Goal: Task Accomplishment & Management: Use online tool/utility

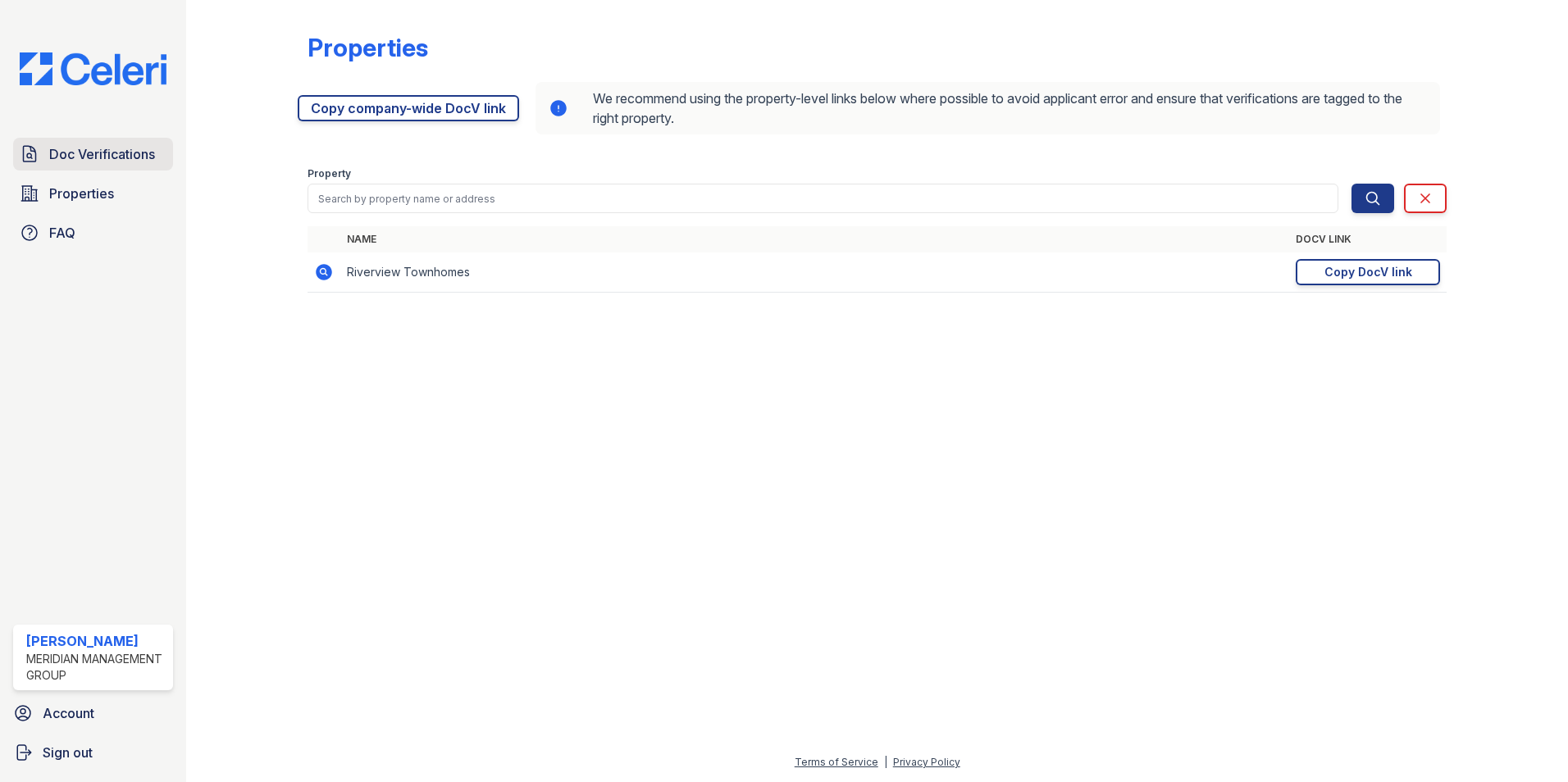
click at [125, 161] on span "Doc Verifications" at bounding box center [103, 154] width 106 height 19
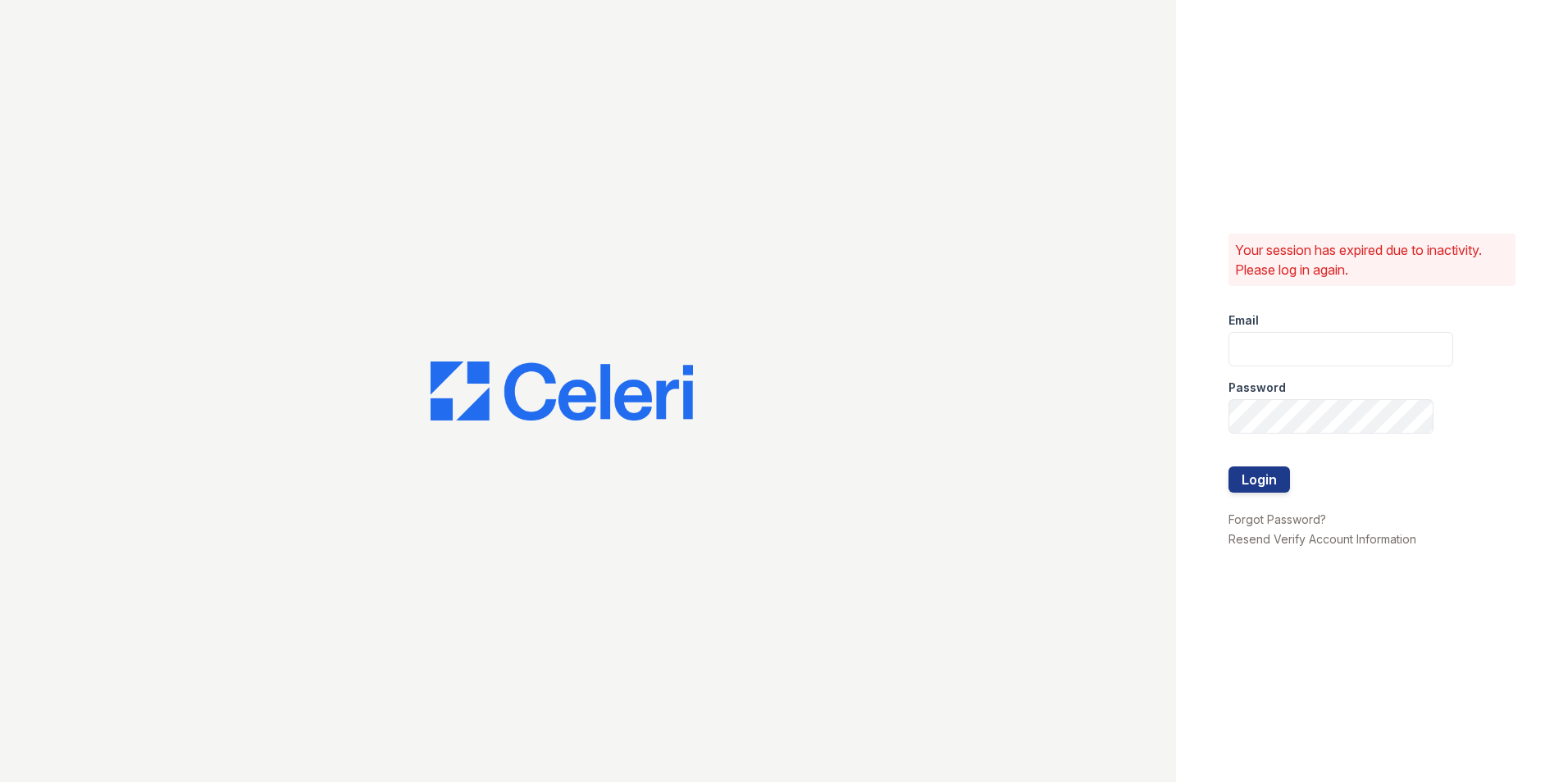
type input "ehudson@mmgmgt.com"
click at [1278, 484] on button "Login" at bounding box center [1259, 479] width 61 height 26
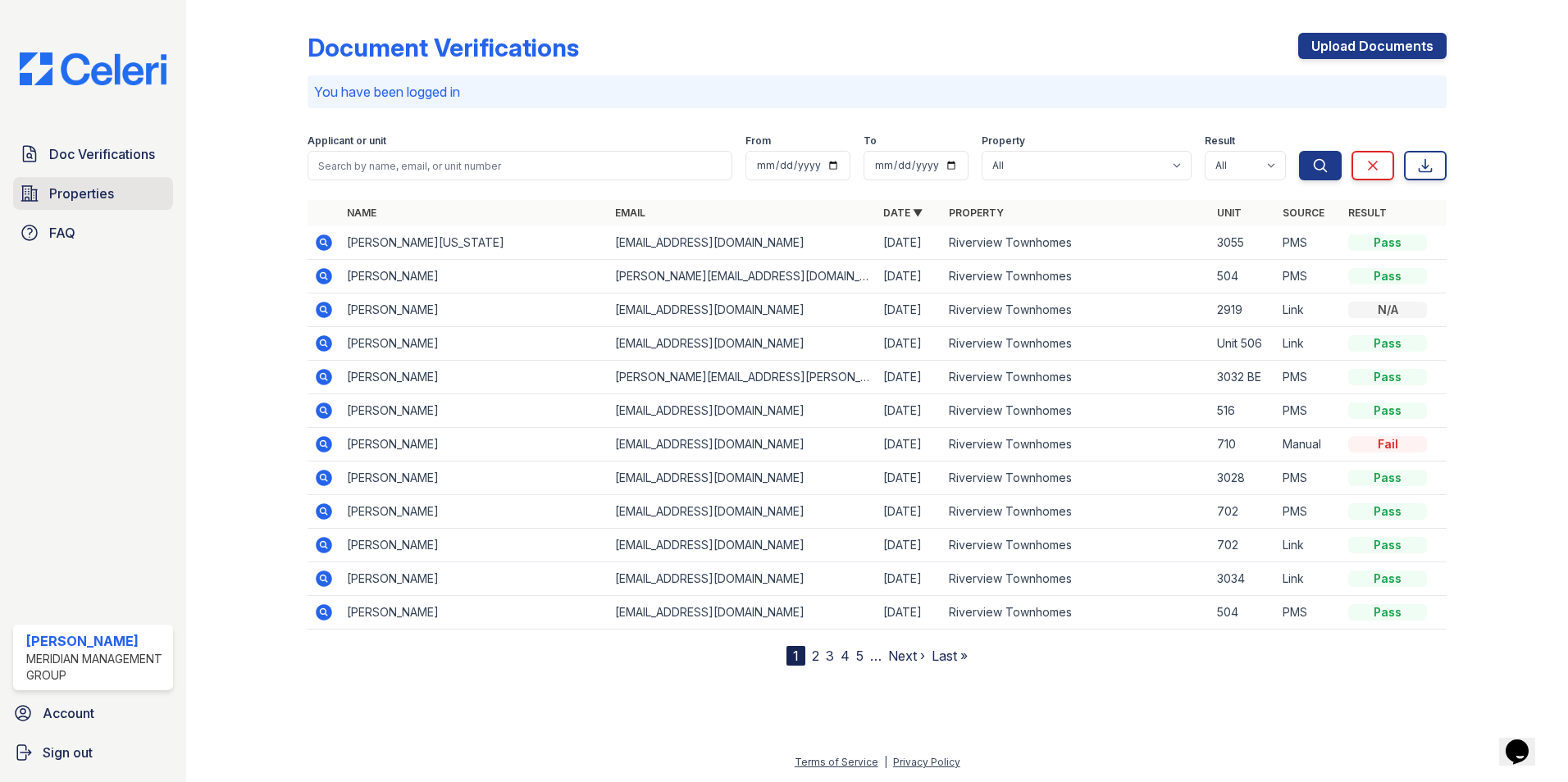
drag, startPoint x: 103, startPoint y: 190, endPoint x: 113, endPoint y: 195, distance: 11.2
click at [103, 190] on span "Properties" at bounding box center [82, 193] width 65 height 19
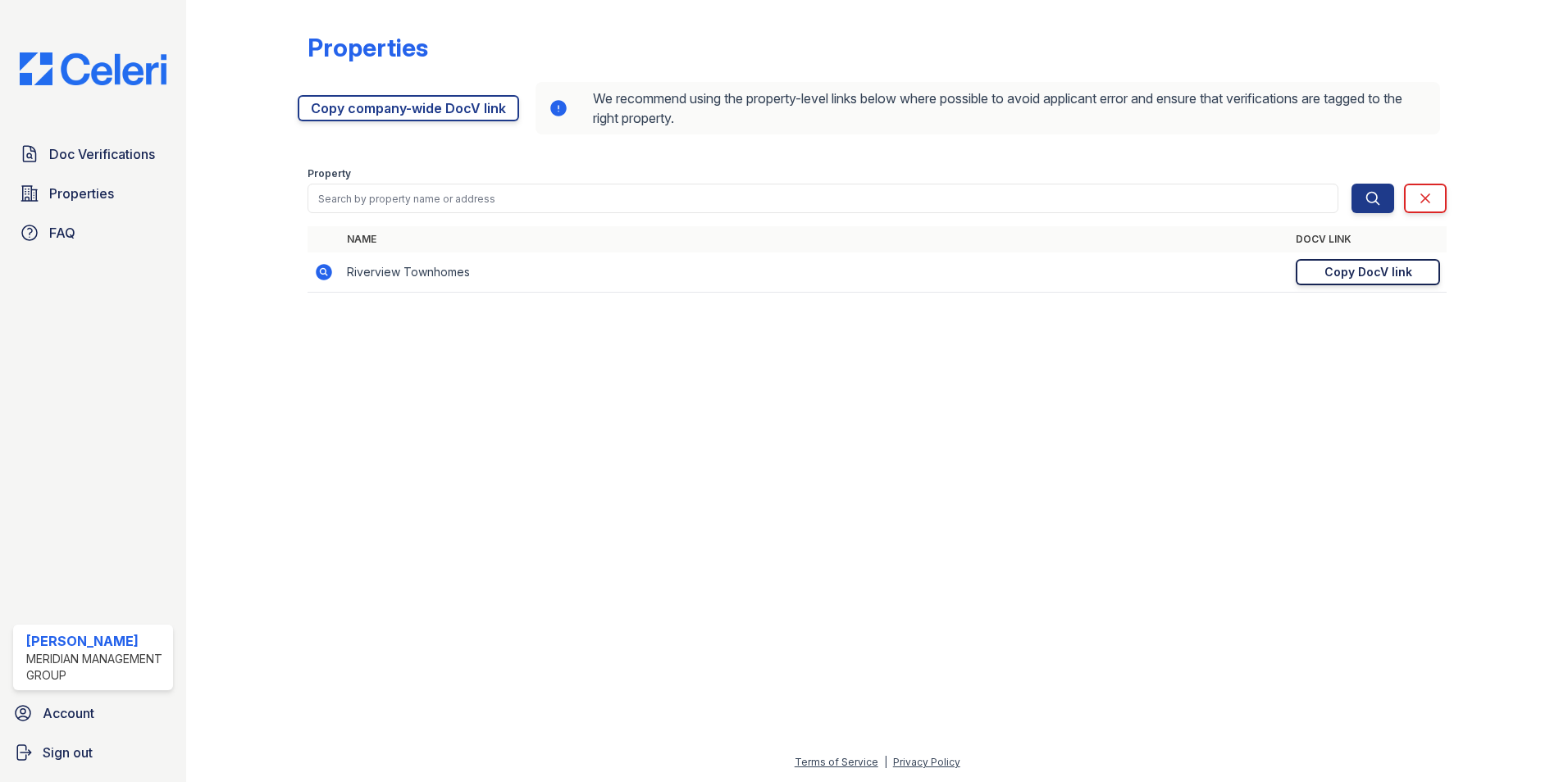
click at [1352, 276] on div "Copy DocV link" at bounding box center [1368, 272] width 87 height 17
click at [107, 163] on span "Doc Verifications" at bounding box center [103, 154] width 106 height 19
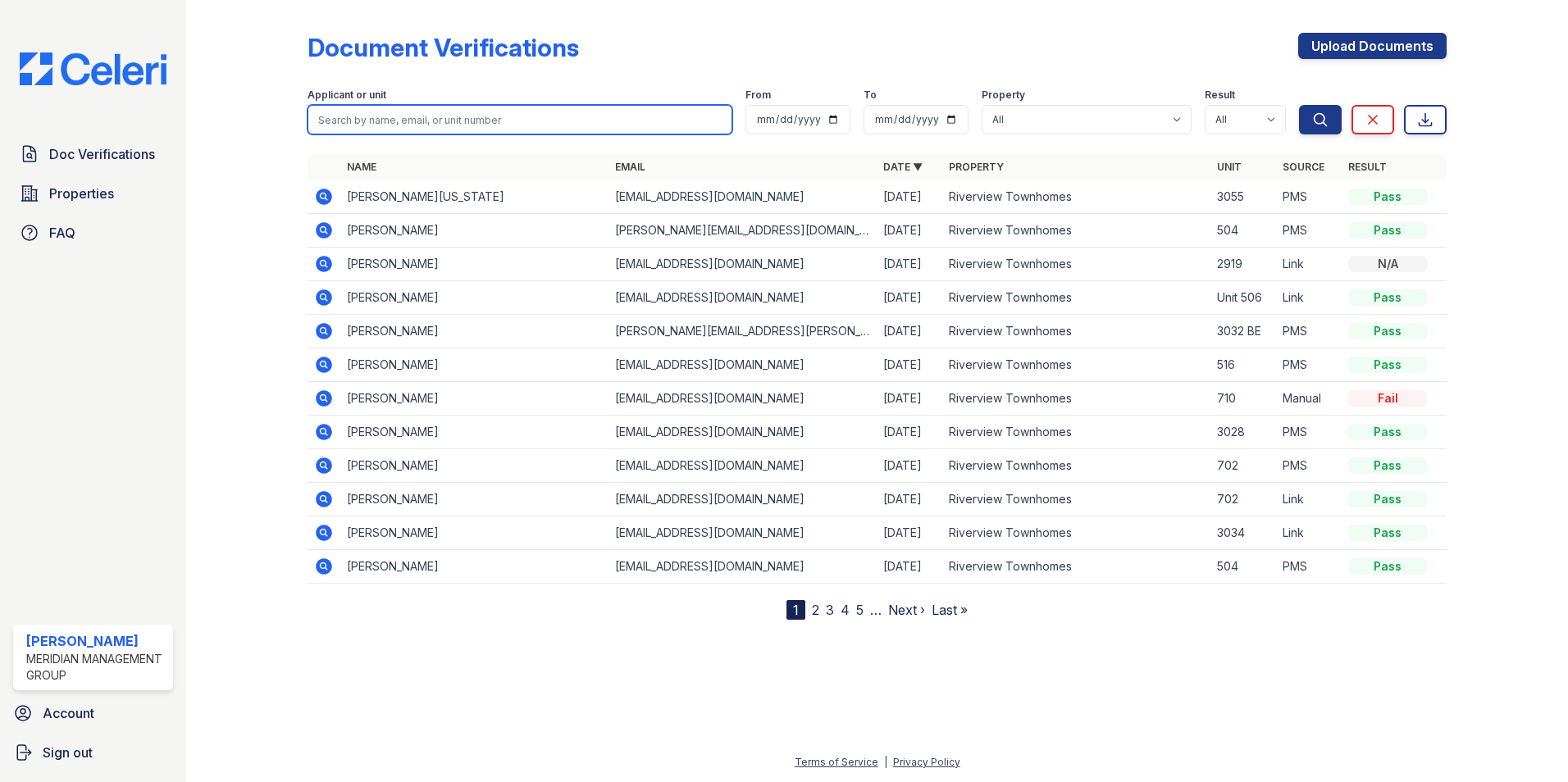
click at [426, 123] on input "search" at bounding box center [520, 119] width 425 height 29
type input "edward"
click at [1299, 105] on button "Search" at bounding box center [1320, 119] width 43 height 29
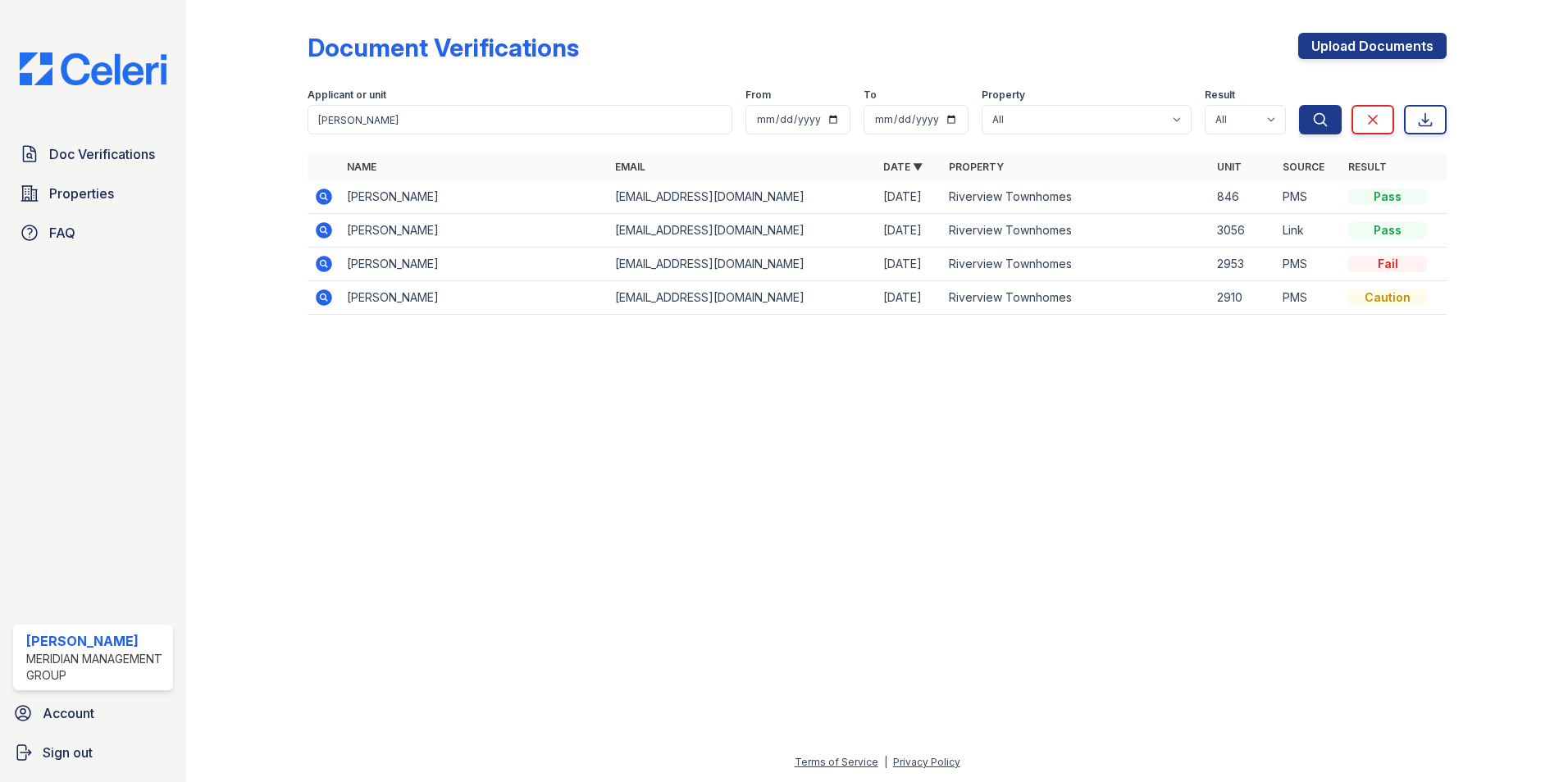
click at [325, 202] on icon at bounding box center [324, 197] width 17 height 17
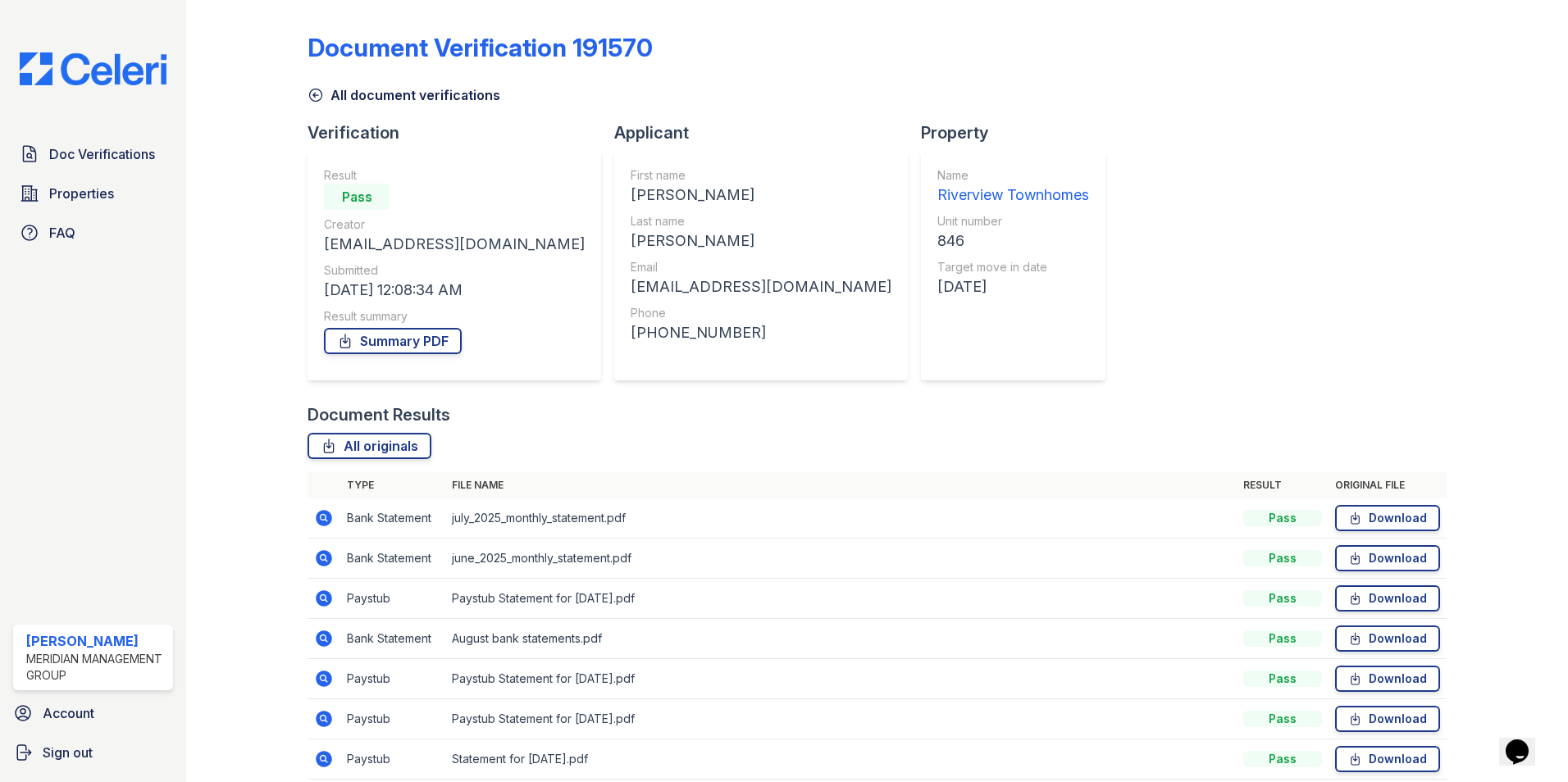
scroll to position [70, 0]
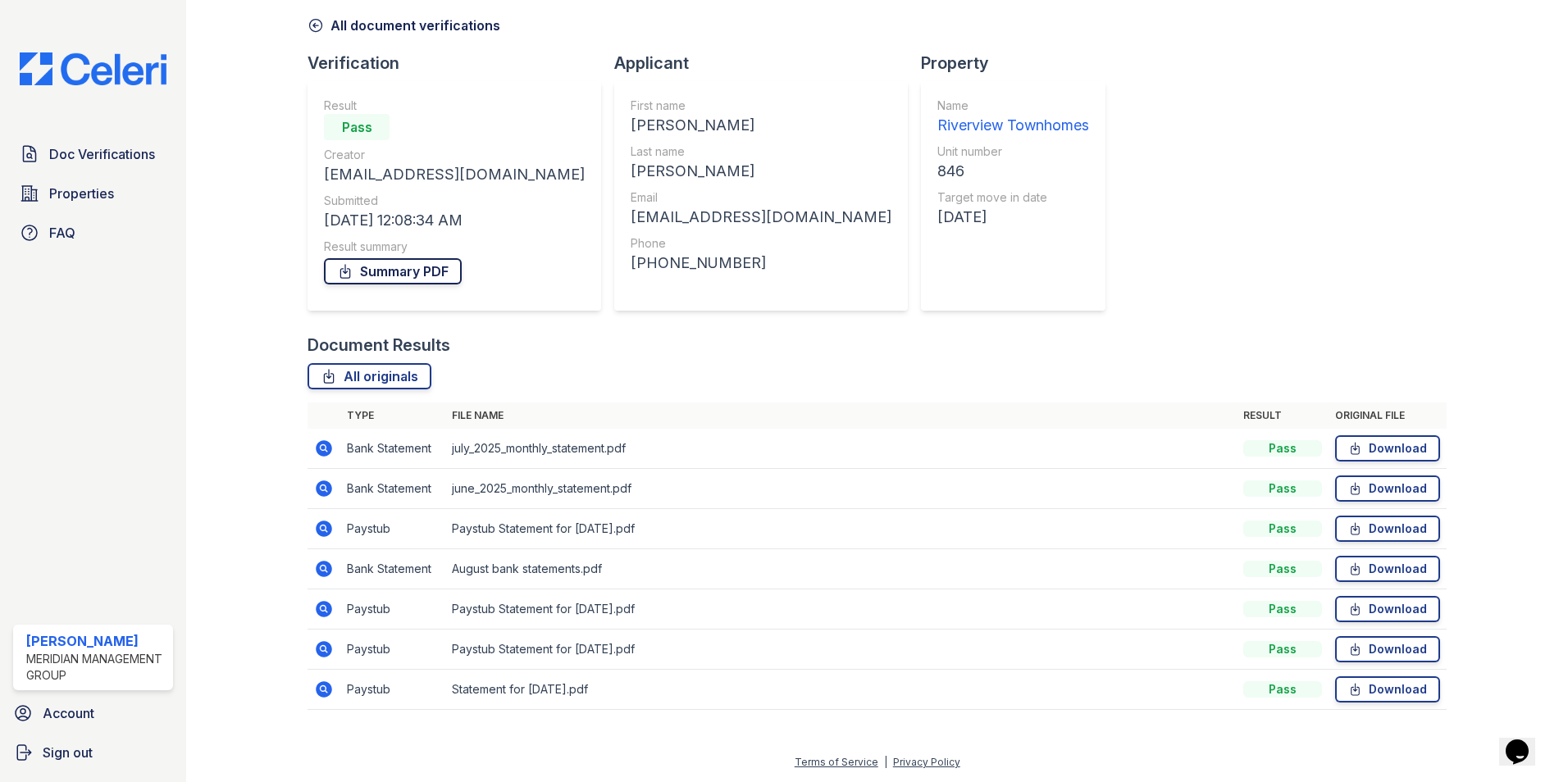
click at [353, 271] on icon at bounding box center [345, 271] width 17 height 17
click at [325, 650] on icon at bounding box center [324, 648] width 19 height 19
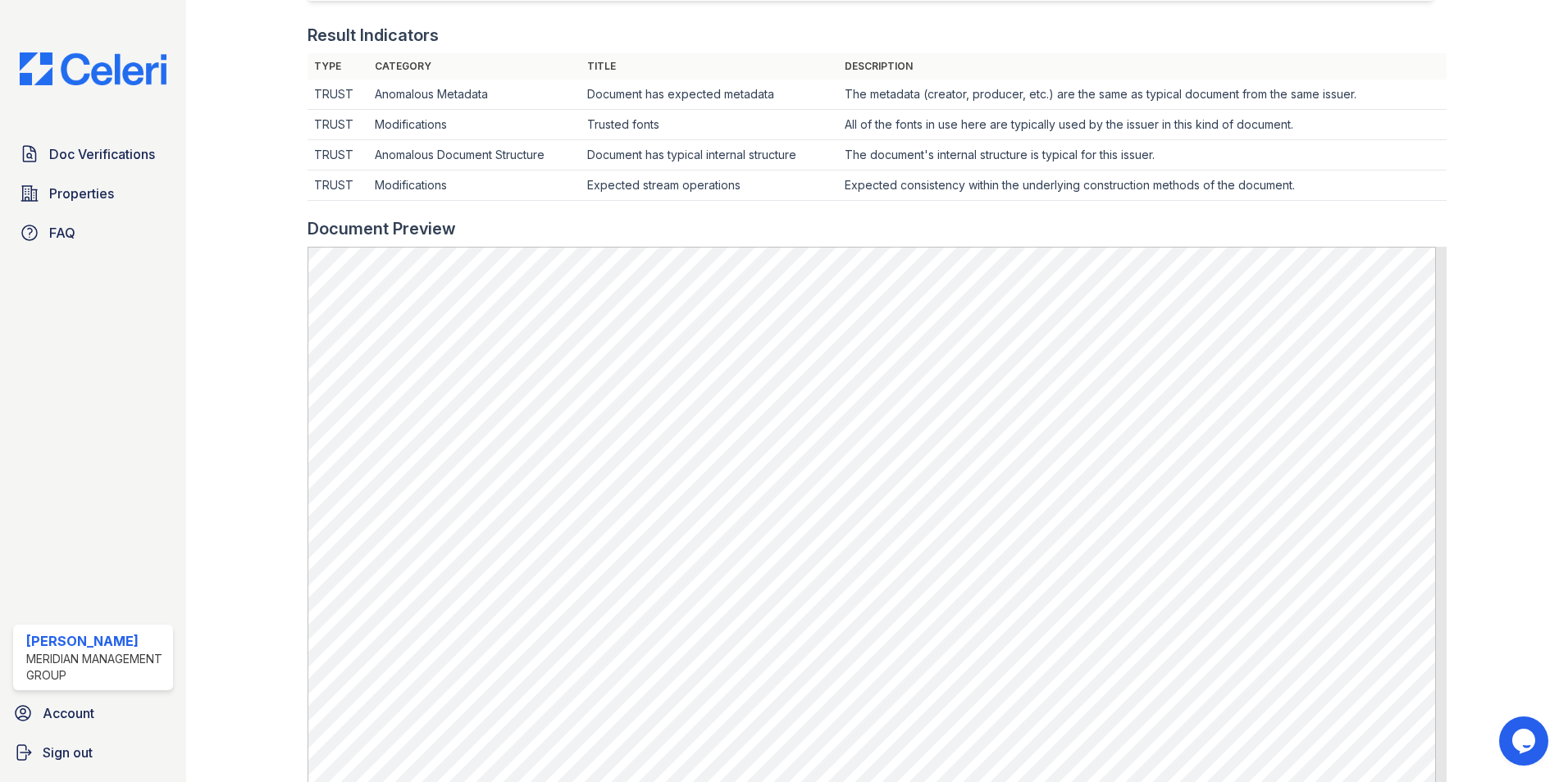
scroll to position [492, 0]
